Goal: Information Seeking & Learning: Learn about a topic

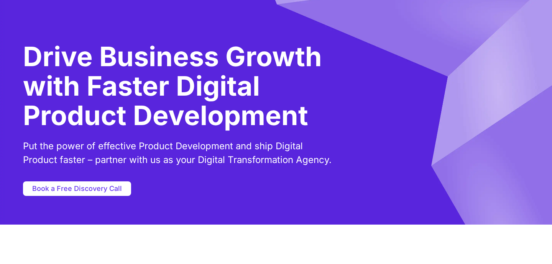
scroll to position [48, 0]
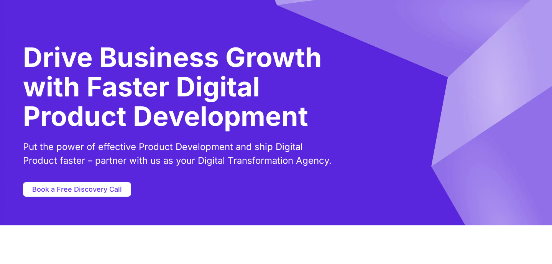
click at [145, 55] on h1 "Drive Business Growth with Faster Digital Product Development" at bounding box center [195, 87] width 344 height 89
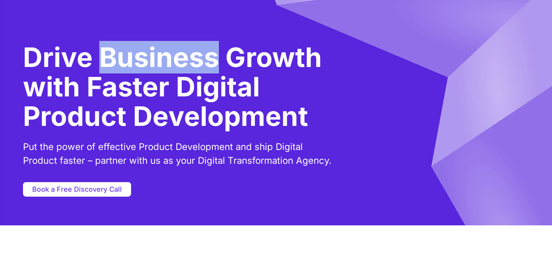
click at [145, 55] on h1 "Drive Business Growth with Faster Digital Product Development" at bounding box center [195, 87] width 344 height 89
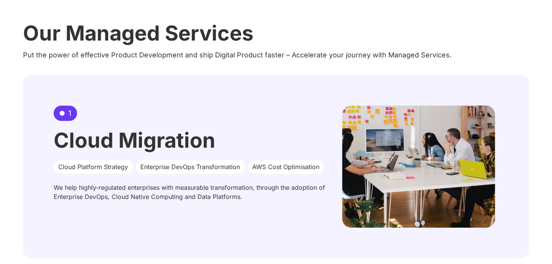
scroll to position [454, 0]
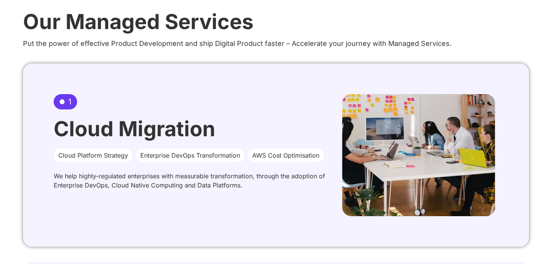
click at [320, 155] on div "AWS Cost Optimisation" at bounding box center [286, 156] width 76 height 14
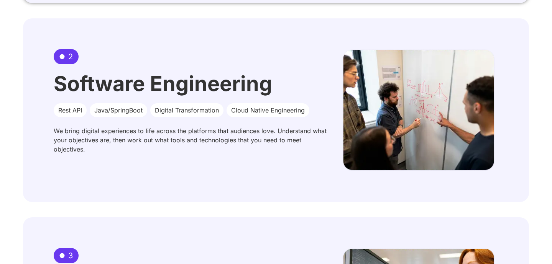
scroll to position [667, 0]
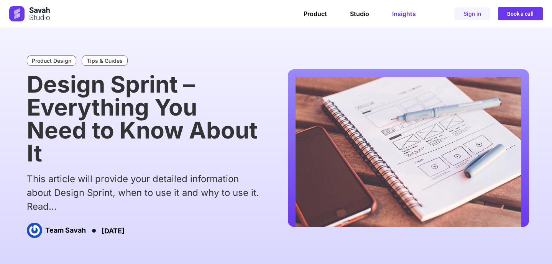
click at [406, 15] on link "Insights" at bounding box center [404, 14] width 24 height 8
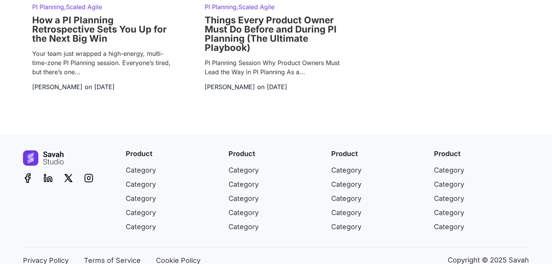
scroll to position [1555, 0]
